Goal: Task Accomplishment & Management: Book appointment/travel/reservation

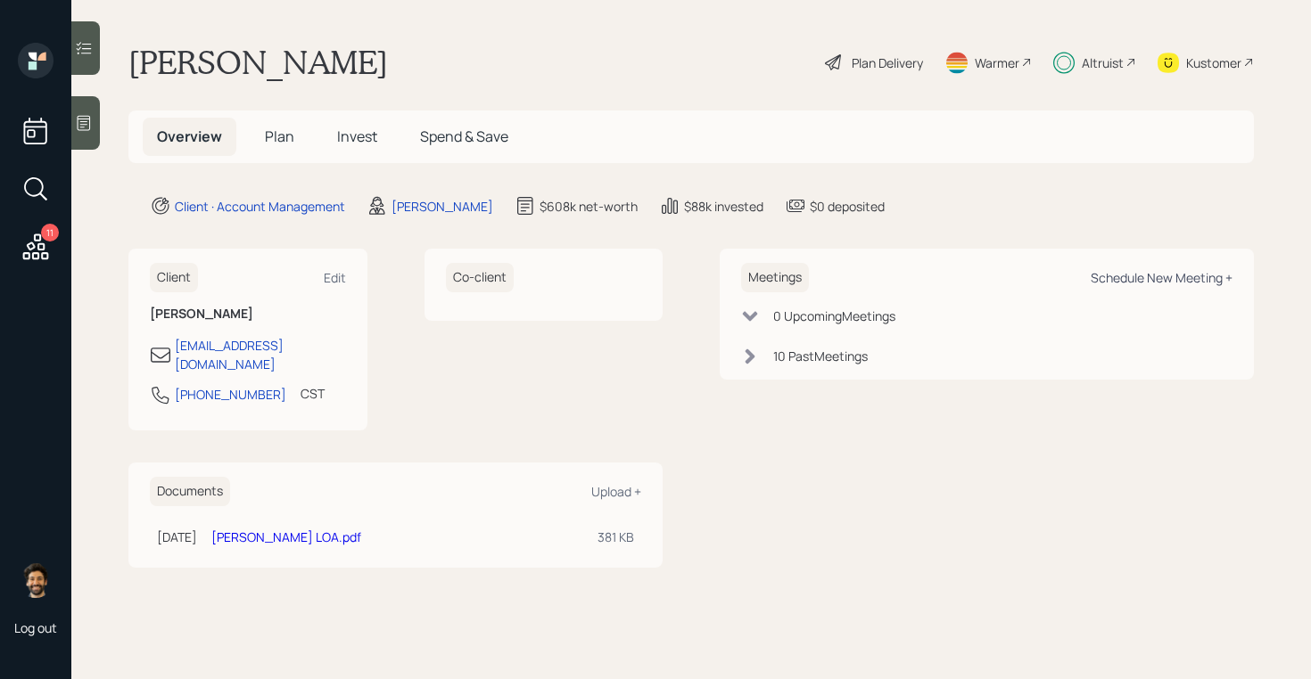
click at [1166, 283] on div "Schedule New Meeting +" at bounding box center [1162, 277] width 142 height 17
select select "f14b762f-c7c2-4b89-9227-8fa891345eea"
